Goal: Find specific page/section: Find specific page/section

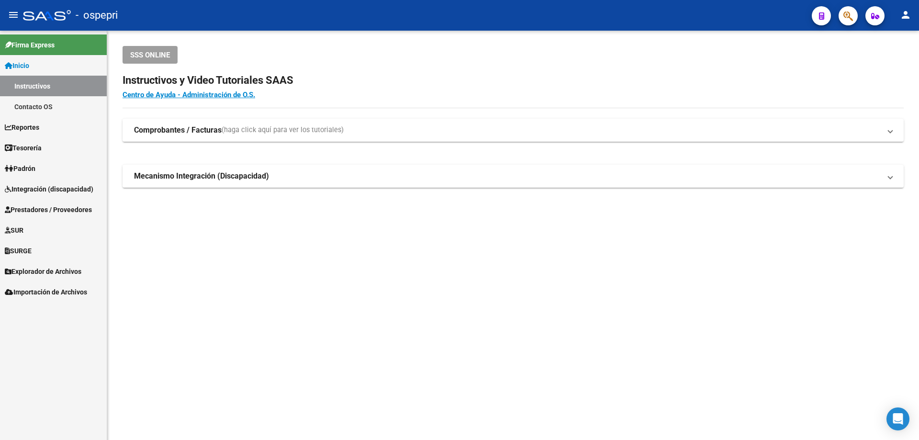
click at [75, 190] on span "Integración (discapacidad)" at bounding box center [49, 189] width 89 height 11
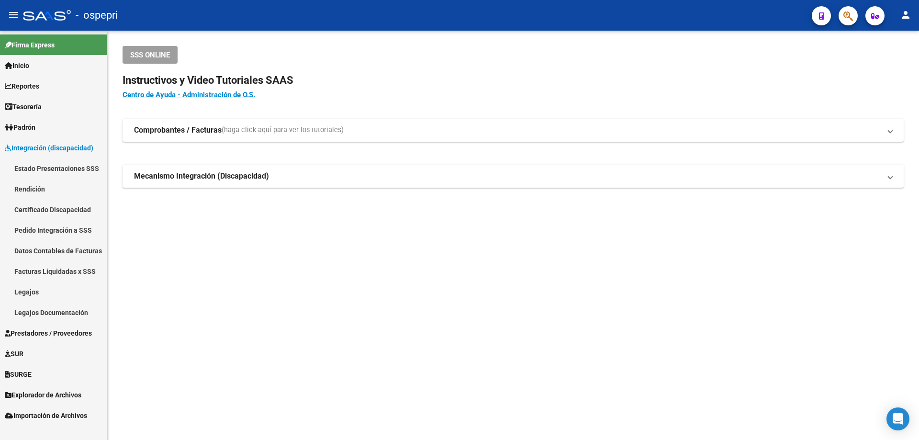
click at [62, 234] on link "Pedido Integración a SSS" at bounding box center [53, 230] width 107 height 21
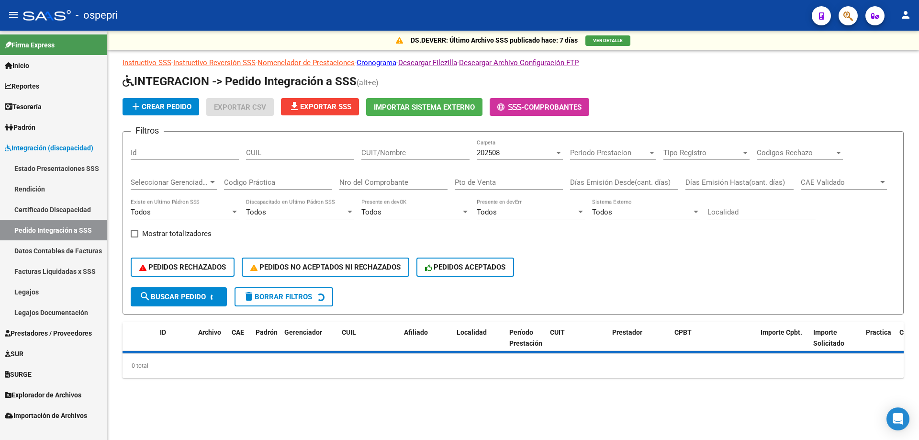
drag, startPoint x: 382, startPoint y: 137, endPoint x: 383, endPoint y: 146, distance: 8.7
click at [382, 137] on form "Filtros Id CUIL CUIT/Nombre 202508 Carpeta Periodo Prestacion Periodo Prestacio…" at bounding box center [513, 222] width 781 height 183
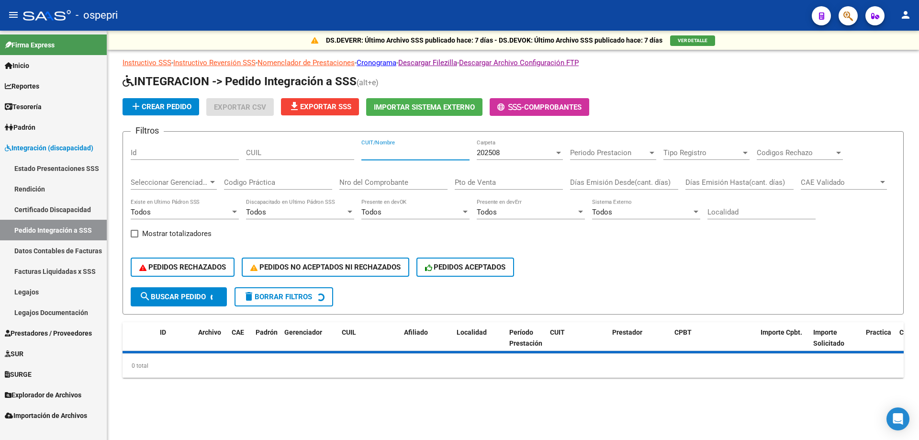
click at [386, 153] on input "CUIT/Nombre" at bounding box center [415, 152] width 108 height 9
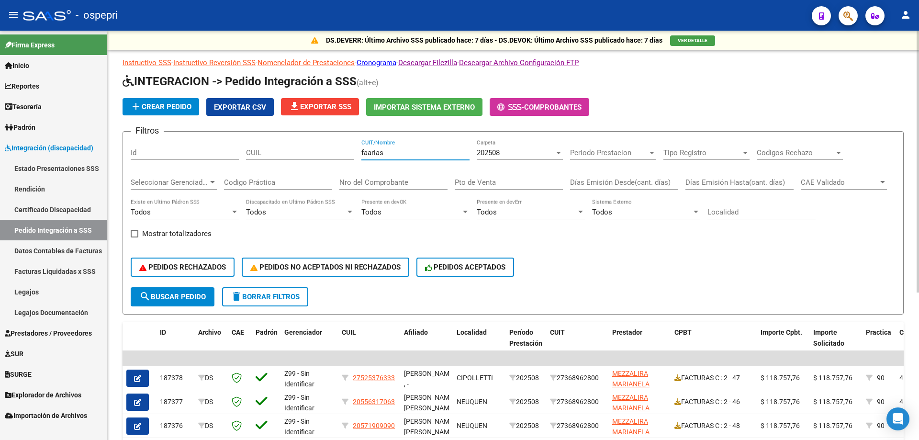
click at [369, 154] on input "faarias" at bounding box center [415, 152] width 108 height 9
click at [393, 155] on input "[PERSON_NAME]" at bounding box center [415, 152] width 108 height 9
type input "[PERSON_NAME]"
click at [505, 151] on div "202508" at bounding box center [516, 152] width 78 height 9
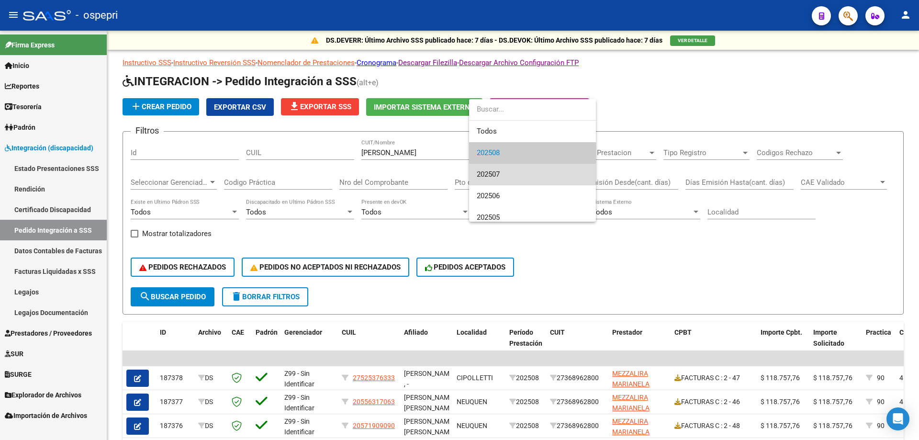
click at [505, 172] on span "202507" at bounding box center [533, 175] width 112 height 22
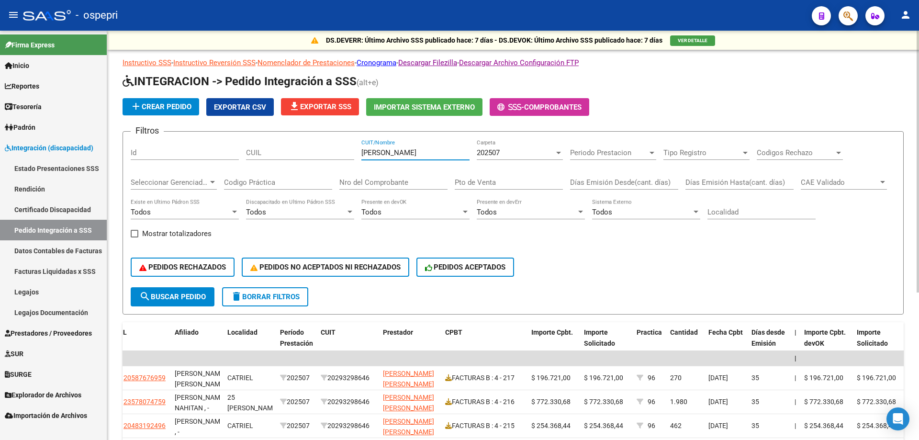
drag, startPoint x: 402, startPoint y: 150, endPoint x: 299, endPoint y: 154, distance: 103.0
click at [299, 154] on div "Filtros Id CUIL [PERSON_NAME] CUIT/Nombre 202507 Carpeta Periodo Prestacion Per…" at bounding box center [513, 213] width 765 height 148
click at [420, 153] on input "tras" at bounding box center [415, 152] width 108 height 9
drag, startPoint x: 392, startPoint y: 153, endPoint x: 0, endPoint y: 174, distance: 392.1
click at [79, 180] on mat-sidenav-container "Firma Express Inicio Instructivos Contacto OS Reportes Ingresos Devengados Deta…" at bounding box center [459, 235] width 919 height 409
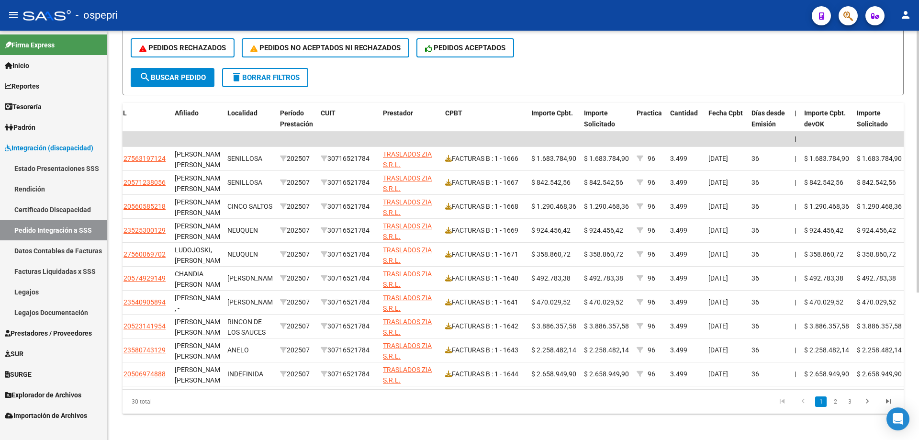
scroll to position [231, 0]
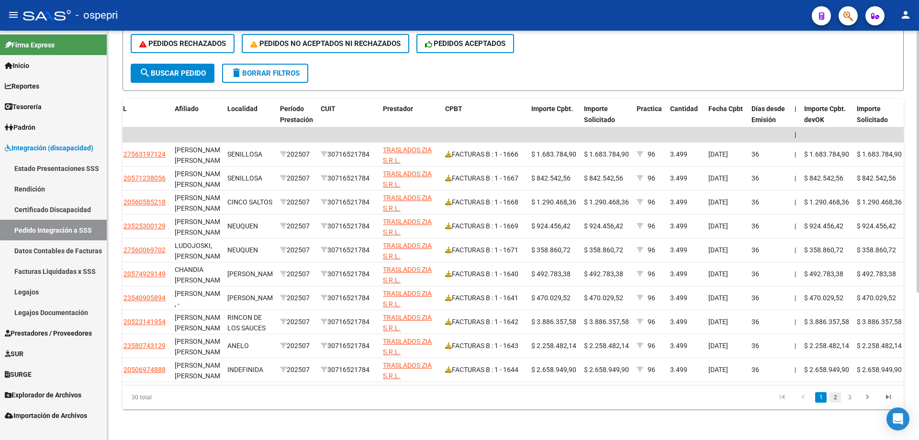
type input "zia"
click at [838, 395] on link "2" at bounding box center [835, 397] width 11 height 11
